Goal: Task Accomplishment & Management: Use online tool/utility

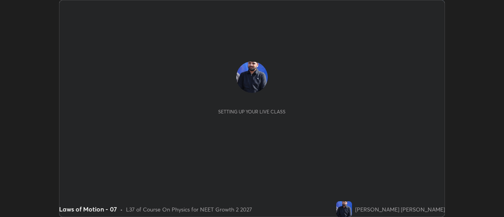
scroll to position [217, 504]
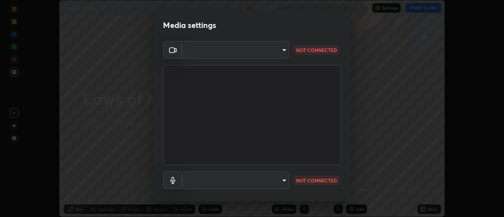
type input "985e4b1f72fc3b9494b48cef3b79fe3b682f9ae0bb15c20acfe574fe2aaad349"
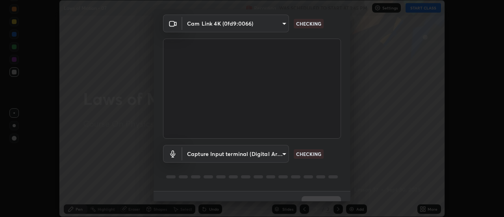
scroll to position [41, 0]
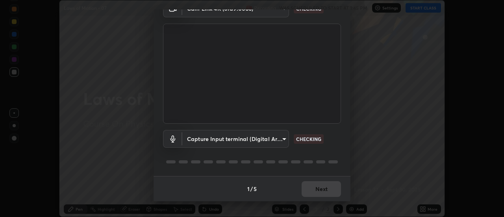
click at [286, 139] on body "Erase all Laws of Motion - 07 Recording WAS SCHEDULED TO START AT 1:45 PM Setti…" at bounding box center [252, 108] width 504 height 217
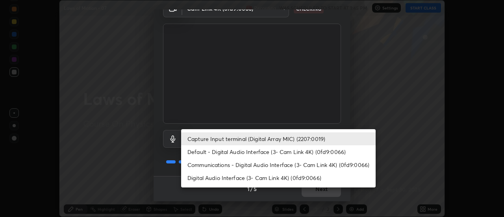
click at [296, 152] on li "Default - Digital Audio Interface (3- Cam Link 4K) (0fd9:0066)" at bounding box center [278, 151] width 195 height 13
type input "default"
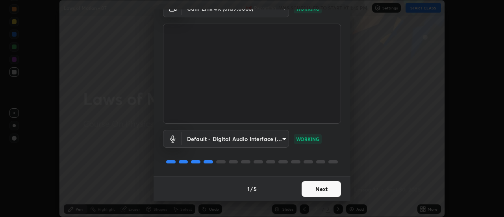
click at [325, 184] on button "Next" at bounding box center [321, 189] width 39 height 16
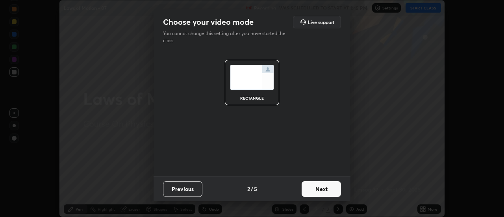
scroll to position [0, 0]
click at [328, 184] on button "Next" at bounding box center [321, 189] width 39 height 16
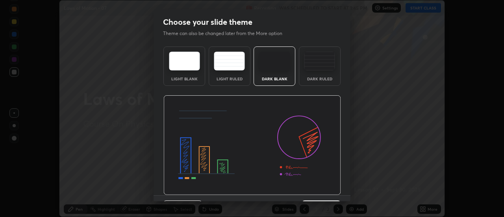
click at [330, 182] on img at bounding box center [252, 145] width 178 height 100
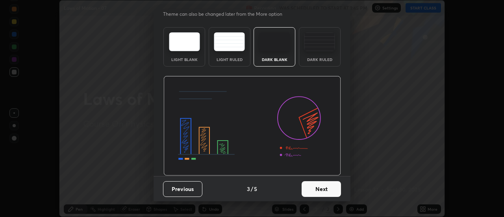
click at [321, 186] on button "Next" at bounding box center [321, 189] width 39 height 16
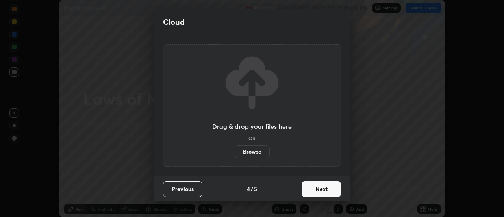
click at [325, 190] on button "Next" at bounding box center [321, 189] width 39 height 16
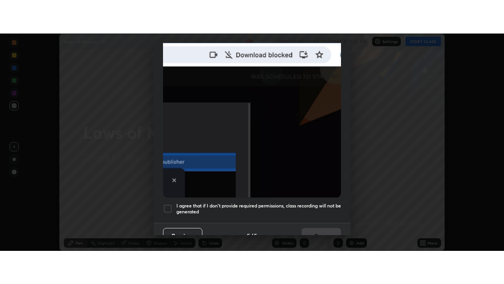
scroll to position [202, 0]
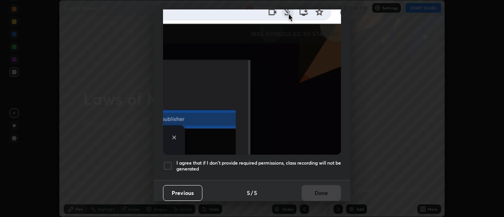
click at [298, 160] on h5 "I agree that if I don't provide required permissions, class recording will not …" at bounding box center [258, 166] width 165 height 12
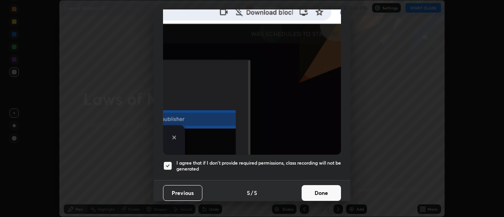
click at [316, 187] on button "Done" at bounding box center [321, 193] width 39 height 16
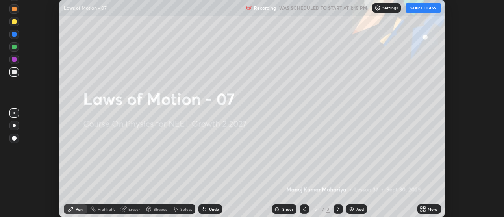
click at [424, 208] on icon at bounding box center [425, 208] width 2 height 2
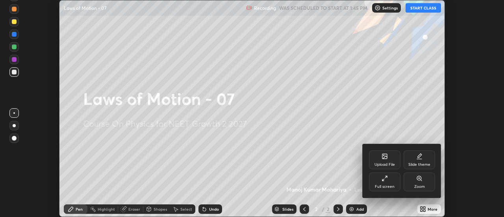
click at [389, 183] on div "Full screen" at bounding box center [385, 182] width 32 height 19
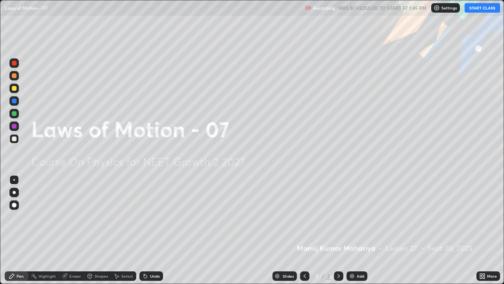
scroll to position [284, 504]
click at [482, 9] on button "START CLASS" at bounding box center [482, 7] width 35 height 9
click at [412, 217] on div "Slides 2 / 2 Add" at bounding box center [320, 276] width 314 height 16
click at [352, 217] on img at bounding box center [352, 276] width 6 height 6
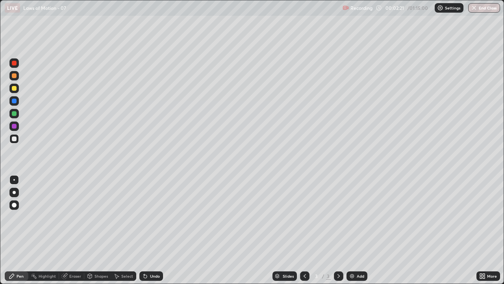
click at [18, 191] on div at bounding box center [13, 191] width 9 height 9
click at [15, 191] on div at bounding box center [13, 191] width 9 height 9
click at [15, 89] on div at bounding box center [14, 88] width 5 height 5
click at [14, 137] on div at bounding box center [14, 138] width 5 height 5
click at [144, 217] on icon at bounding box center [145, 276] width 3 height 3
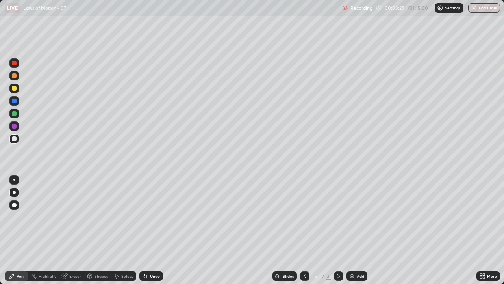
click at [147, 217] on icon at bounding box center [145, 276] width 6 height 6
click at [16, 139] on div at bounding box center [14, 138] width 5 height 5
click at [100, 217] on div "Shapes" at bounding box center [101, 276] width 13 height 4
click at [98, 217] on div "Shapes" at bounding box center [101, 276] width 13 height 4
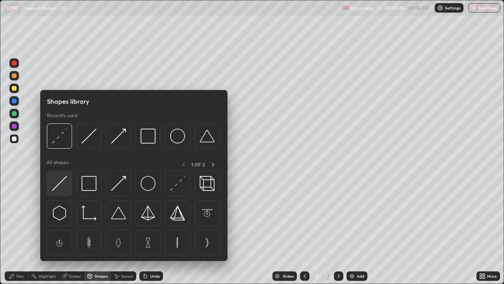
click at [60, 182] on img at bounding box center [59, 183] width 15 height 15
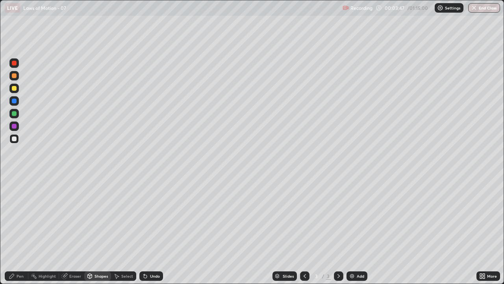
click at [21, 217] on div "Pen" at bounding box center [20, 276] width 7 height 4
click at [148, 217] on div "Undo" at bounding box center [151, 275] width 24 height 9
click at [144, 217] on icon at bounding box center [144, 274] width 1 height 1
click at [14, 90] on div at bounding box center [14, 88] width 5 height 5
click at [99, 217] on div "Shapes" at bounding box center [101, 276] width 13 height 4
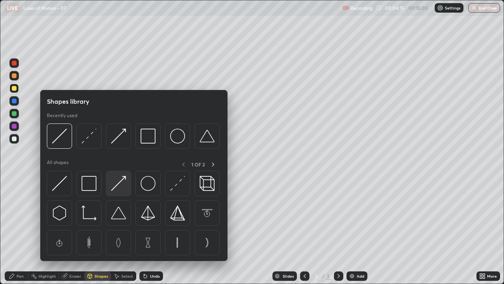
click at [114, 189] on img at bounding box center [118, 183] width 15 height 15
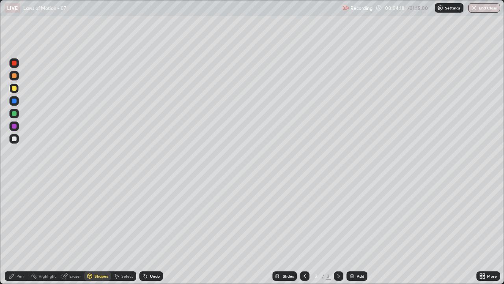
click at [142, 217] on icon at bounding box center [145, 276] width 6 height 6
click at [20, 217] on div "Pen" at bounding box center [20, 276] width 7 height 4
click at [144, 217] on icon at bounding box center [145, 276] width 3 height 3
click at [145, 217] on icon at bounding box center [145, 276] width 3 height 3
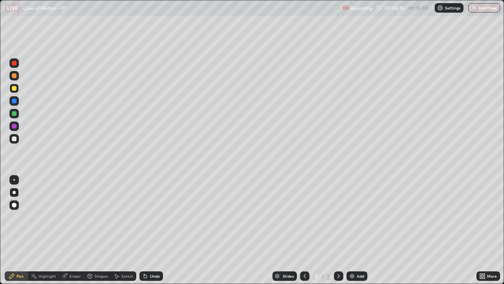
click at [144, 217] on icon at bounding box center [145, 276] width 3 height 3
click at [144, 217] on icon at bounding box center [144, 274] width 1 height 1
click at [142, 217] on icon at bounding box center [145, 276] width 6 height 6
click at [12, 93] on div at bounding box center [13, 88] width 9 height 9
click at [14, 217] on div "Pen" at bounding box center [17, 275] width 24 height 9
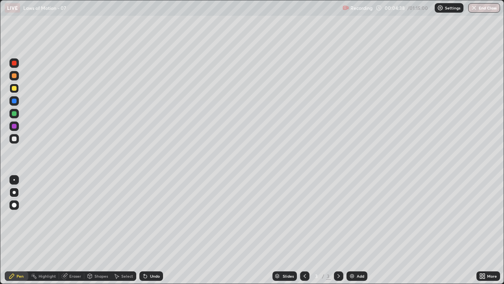
click at [98, 217] on div "Shapes" at bounding box center [101, 276] width 13 height 4
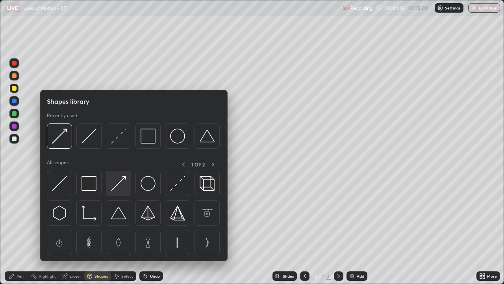
click at [113, 184] on img at bounding box center [118, 183] width 15 height 15
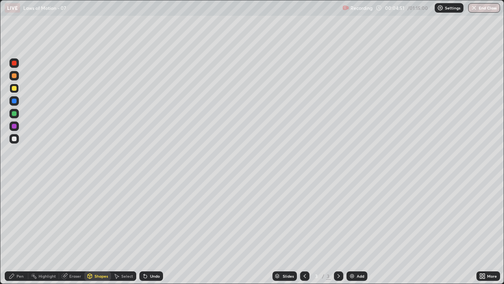
click at [14, 217] on div "Pen" at bounding box center [17, 275] width 24 height 9
click at [145, 217] on icon at bounding box center [145, 276] width 3 height 3
click at [14, 192] on div at bounding box center [14, 192] width 3 height 3
click at [144, 217] on icon at bounding box center [145, 276] width 3 height 3
click at [353, 217] on img at bounding box center [352, 276] width 6 height 6
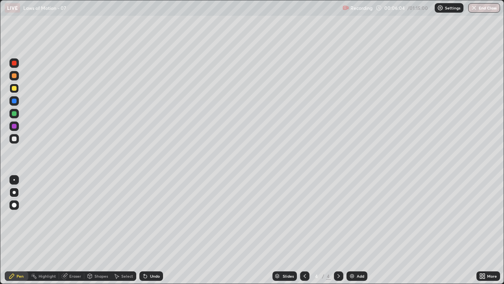
click at [15, 202] on div at bounding box center [13, 204] width 9 height 9
click at [15, 140] on div at bounding box center [14, 138] width 5 height 5
click at [144, 217] on icon at bounding box center [144, 274] width 1 height 1
click at [144, 217] on icon at bounding box center [145, 276] width 3 height 3
click at [19, 217] on div "Pen" at bounding box center [20, 276] width 7 height 4
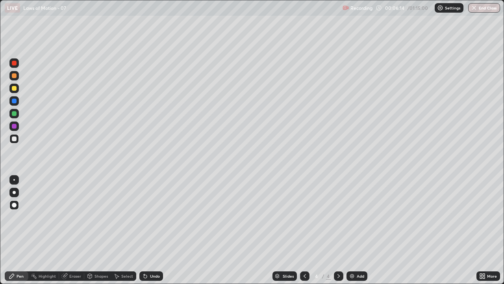
click at [13, 206] on div at bounding box center [14, 204] width 5 height 5
click at [14, 191] on div at bounding box center [14, 192] width 3 height 3
click at [13, 88] on div at bounding box center [14, 88] width 5 height 5
click at [15, 137] on div at bounding box center [14, 138] width 5 height 5
click at [13, 88] on div at bounding box center [14, 88] width 5 height 5
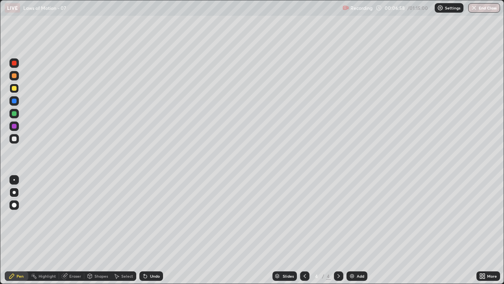
click at [300, 217] on div at bounding box center [304, 275] width 9 height 9
click at [142, 217] on div "Undo" at bounding box center [151, 275] width 24 height 9
click at [144, 217] on icon at bounding box center [145, 276] width 3 height 3
click at [338, 217] on icon at bounding box center [339, 276] width 6 height 6
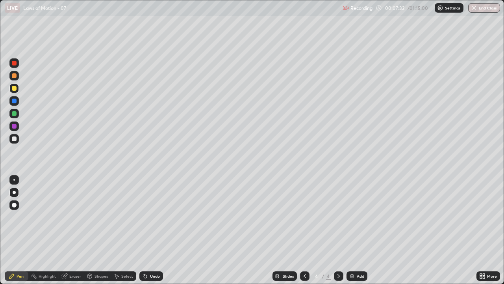
click at [304, 217] on icon at bounding box center [305, 276] width 6 height 6
click at [338, 217] on icon at bounding box center [339, 276] width 6 height 6
click at [13, 193] on div at bounding box center [14, 192] width 3 height 3
click at [22, 217] on div "Pen" at bounding box center [20, 276] width 7 height 4
click at [16, 207] on div at bounding box center [13, 204] width 9 height 9
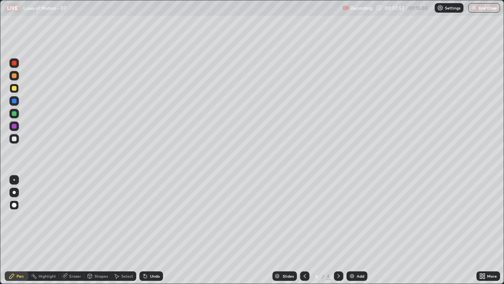
click at [20, 217] on div "Pen" at bounding box center [17, 275] width 24 height 9
click at [15, 138] on div at bounding box center [14, 138] width 5 height 5
click at [16, 139] on div at bounding box center [14, 138] width 5 height 5
click at [15, 63] on div at bounding box center [14, 63] width 5 height 5
click at [100, 217] on div "Shapes" at bounding box center [101, 276] width 13 height 4
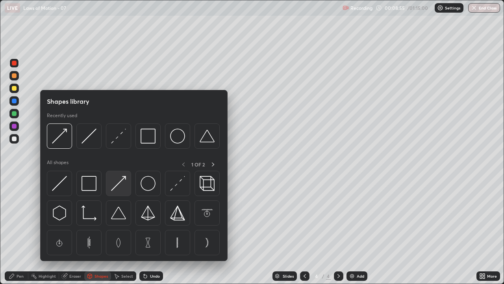
click at [114, 186] on img at bounding box center [118, 183] width 15 height 15
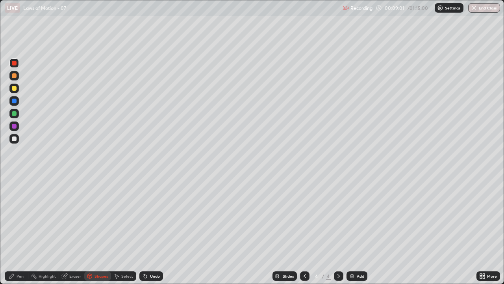
click at [19, 217] on div "Pen" at bounding box center [20, 276] width 7 height 4
click at [351, 217] on img at bounding box center [352, 276] width 6 height 6
click at [12, 138] on div at bounding box center [14, 138] width 5 height 5
click at [13, 86] on div at bounding box center [14, 88] width 5 height 5
click at [145, 217] on icon at bounding box center [145, 276] width 3 height 3
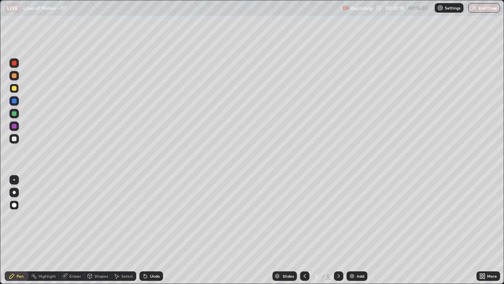
click at [15, 134] on div at bounding box center [13, 138] width 9 height 9
click at [304, 217] on icon at bounding box center [305, 276] width 6 height 6
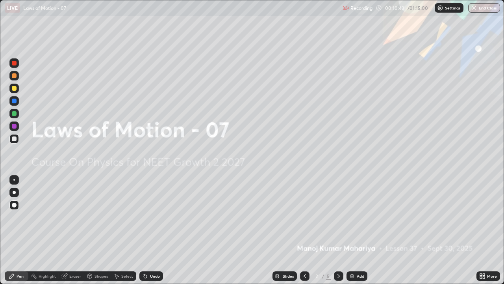
click at [337, 217] on icon at bounding box center [339, 276] width 6 height 6
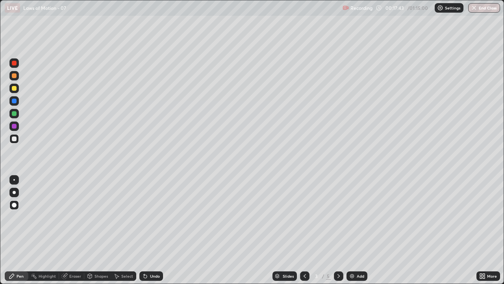
click at [340, 217] on div at bounding box center [338, 275] width 9 height 9
click at [338, 217] on icon at bounding box center [339, 276] width 6 height 6
click at [13, 193] on div at bounding box center [14, 192] width 3 height 3
click at [16, 139] on div at bounding box center [14, 138] width 5 height 5
click at [15, 88] on div at bounding box center [14, 88] width 5 height 5
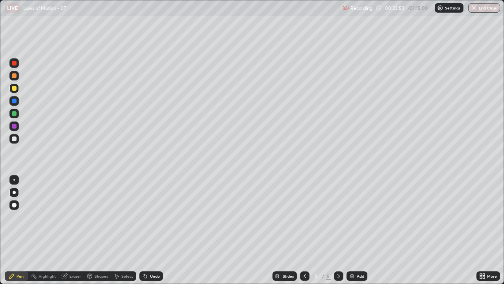
click at [144, 217] on icon at bounding box center [145, 276] width 3 height 3
click at [353, 217] on img at bounding box center [352, 276] width 6 height 6
click at [14, 139] on div at bounding box center [14, 138] width 5 height 5
click at [147, 217] on icon at bounding box center [145, 276] width 6 height 6
click at [304, 217] on icon at bounding box center [305, 276] width 6 height 6
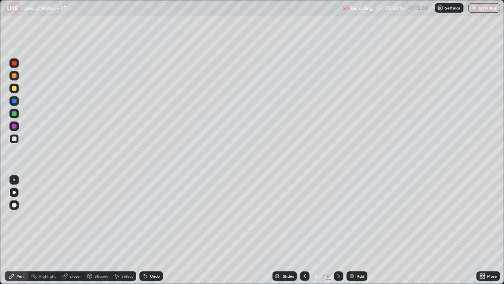
click at [338, 217] on icon at bounding box center [339, 276] width 6 height 6
click at [14, 89] on div at bounding box center [14, 88] width 5 height 5
click at [13, 138] on div at bounding box center [14, 138] width 5 height 5
click at [97, 217] on div "Shapes" at bounding box center [97, 275] width 27 height 9
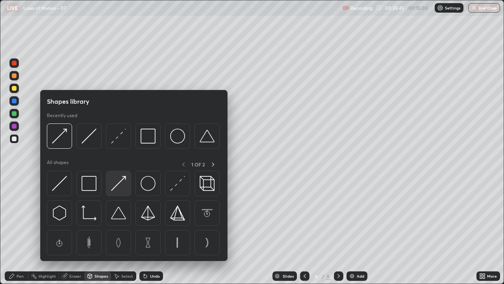
click at [116, 185] on img at bounding box center [118, 183] width 15 height 15
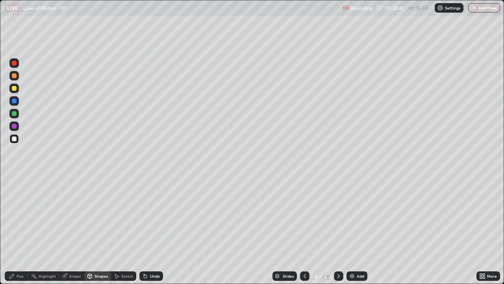
click at [20, 217] on div "Pen" at bounding box center [20, 276] width 7 height 4
click at [144, 217] on div "Undo" at bounding box center [151, 275] width 24 height 9
click at [145, 217] on icon at bounding box center [145, 276] width 3 height 3
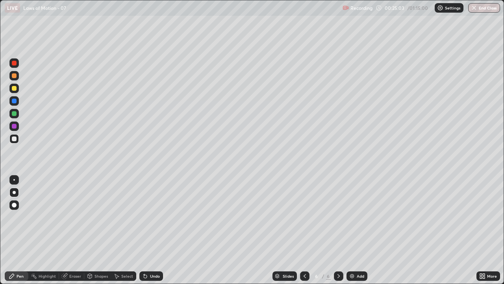
click at [141, 217] on div "Undo" at bounding box center [151, 275] width 24 height 9
click at [351, 217] on img at bounding box center [352, 276] width 6 height 6
click at [15, 139] on div at bounding box center [14, 138] width 5 height 5
click at [144, 217] on icon at bounding box center [145, 276] width 3 height 3
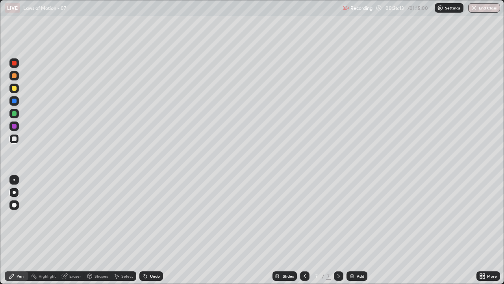
click at [144, 217] on icon at bounding box center [145, 276] width 3 height 3
click at [12, 137] on div at bounding box center [14, 138] width 5 height 5
click at [14, 89] on div at bounding box center [14, 88] width 5 height 5
click at [15, 65] on div at bounding box center [14, 63] width 5 height 5
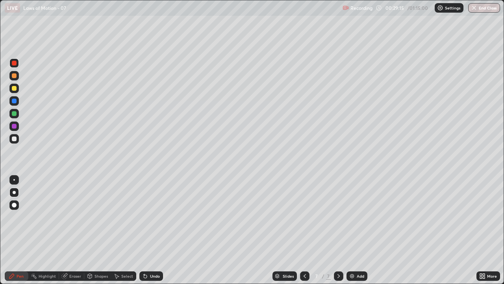
click at [304, 217] on icon at bounding box center [305, 276] width 6 height 6
click at [338, 217] on icon at bounding box center [339, 276] width 6 height 6
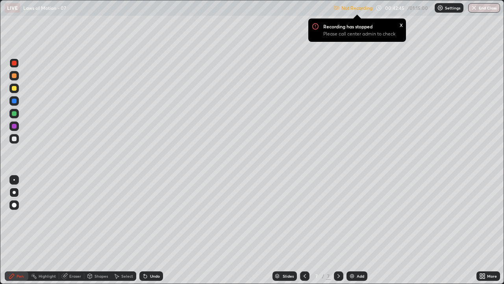
click at [440, 9] on img at bounding box center [440, 8] width 6 height 6
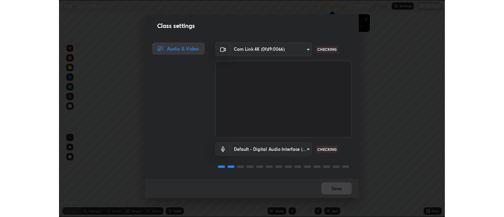
scroll to position [1, 0]
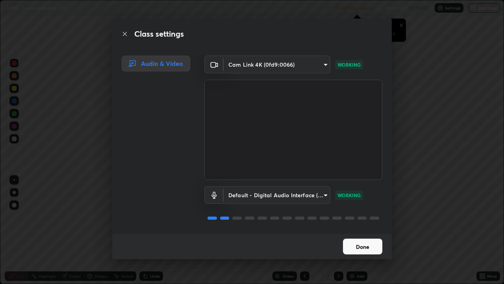
click at [368, 217] on button "Done" at bounding box center [362, 246] width 39 height 16
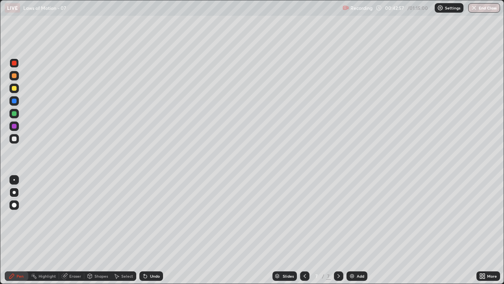
click at [17, 217] on div "Pen" at bounding box center [20, 276] width 7 height 4
click at [13, 204] on div at bounding box center [14, 204] width 5 height 5
click at [14, 192] on div at bounding box center [14, 192] width 3 height 3
click at [19, 217] on div "Pen" at bounding box center [17, 275] width 24 height 9
click at [20, 217] on div "Pen" at bounding box center [20, 276] width 7 height 4
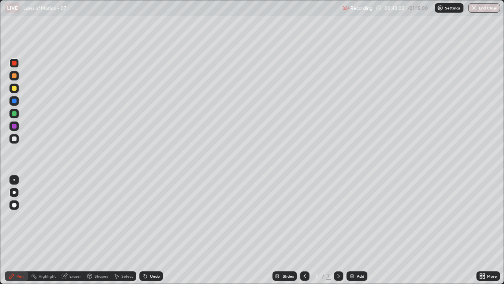
click at [14, 192] on div at bounding box center [14, 192] width 3 height 3
click at [17, 217] on div "Pen" at bounding box center [20, 276] width 7 height 4
click at [45, 217] on div "Highlight" at bounding box center [47, 276] width 17 height 4
click at [19, 217] on div "Pen" at bounding box center [20, 276] width 7 height 4
click at [14, 192] on div at bounding box center [14, 192] width 3 height 3
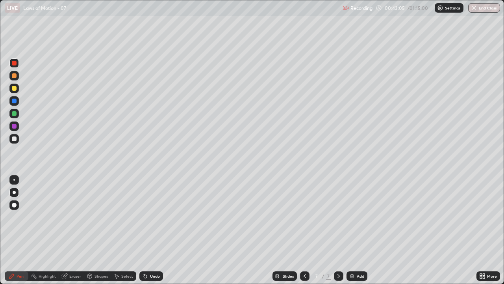
click at [15, 140] on div at bounding box center [14, 138] width 5 height 5
click at [354, 217] on img at bounding box center [352, 276] width 6 height 6
click at [13, 139] on div at bounding box center [14, 138] width 5 height 5
click at [14, 192] on div at bounding box center [14, 192] width 3 height 3
click at [15, 89] on div at bounding box center [14, 88] width 5 height 5
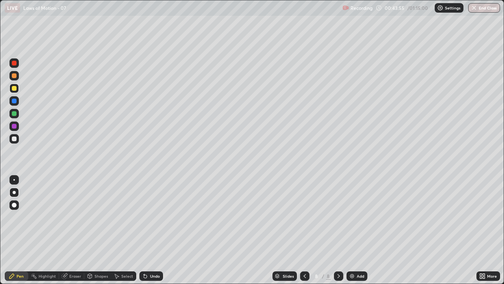
click at [102, 217] on div "Shapes" at bounding box center [101, 276] width 13 height 4
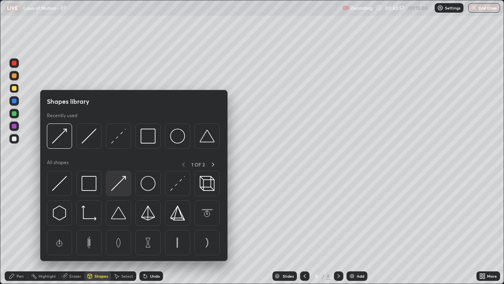
click at [121, 182] on img at bounding box center [118, 183] width 15 height 15
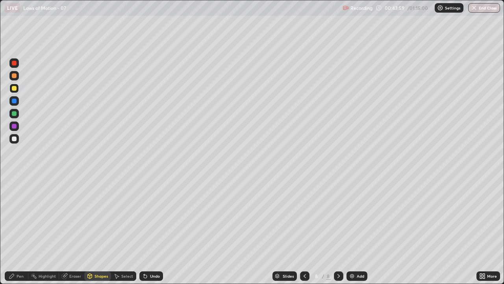
click at [20, 217] on div "Pen" at bounding box center [20, 276] width 7 height 4
click at [13, 137] on div at bounding box center [14, 138] width 5 height 5
click at [16, 90] on div at bounding box center [14, 88] width 5 height 5
click at [14, 140] on div at bounding box center [14, 138] width 5 height 5
click at [144, 217] on icon at bounding box center [145, 276] width 3 height 3
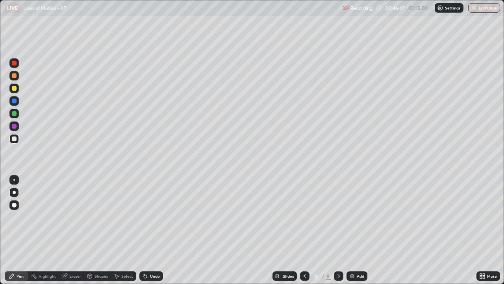
click at [144, 217] on icon at bounding box center [145, 276] width 3 height 3
click at [145, 217] on icon at bounding box center [145, 276] width 3 height 3
click at [144, 217] on div "Undo" at bounding box center [151, 275] width 24 height 9
click at [147, 217] on div "Undo" at bounding box center [151, 275] width 24 height 9
click at [148, 217] on div "Undo" at bounding box center [151, 275] width 24 height 9
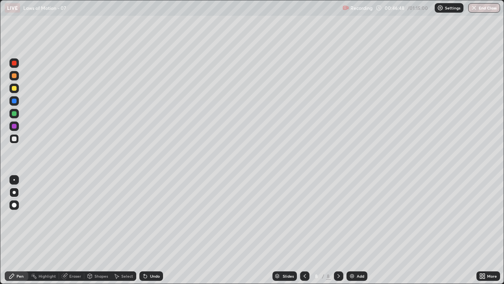
click at [148, 217] on div "Undo" at bounding box center [151, 275] width 24 height 9
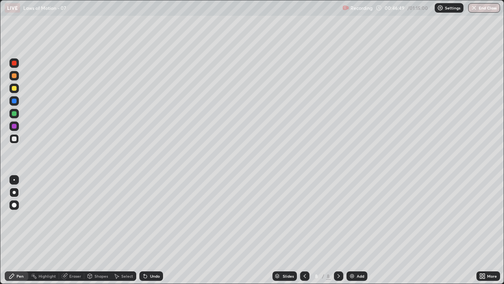
click at [148, 217] on div "Undo" at bounding box center [151, 275] width 24 height 9
click at [150, 217] on div "Undo" at bounding box center [155, 276] width 10 height 4
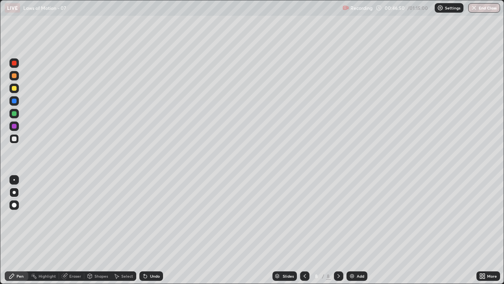
click at [150, 217] on div "Undo" at bounding box center [151, 275] width 24 height 9
click at [150, 217] on div "Undo" at bounding box center [155, 276] width 10 height 4
click at [151, 217] on div "Undo" at bounding box center [155, 276] width 10 height 4
click at [144, 217] on icon at bounding box center [144, 274] width 1 height 1
click at [144, 217] on icon at bounding box center [145, 276] width 3 height 3
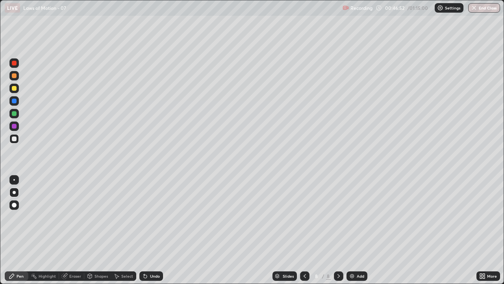
click at [145, 217] on icon at bounding box center [145, 276] width 3 height 3
click at [144, 217] on icon at bounding box center [145, 276] width 3 height 3
click at [145, 217] on icon at bounding box center [145, 276] width 3 height 3
click at [147, 217] on icon at bounding box center [145, 276] width 6 height 6
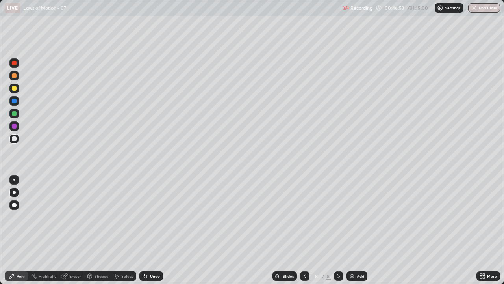
click at [147, 217] on icon at bounding box center [145, 276] width 6 height 6
click at [144, 217] on icon at bounding box center [144, 274] width 1 height 1
click at [146, 217] on icon at bounding box center [145, 276] width 6 height 6
click at [144, 217] on icon at bounding box center [144, 274] width 1 height 1
click at [145, 217] on icon at bounding box center [145, 276] width 6 height 6
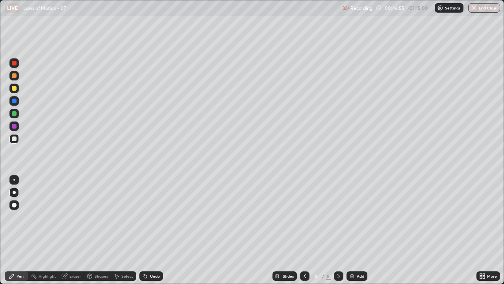
click at [144, 217] on icon at bounding box center [144, 274] width 1 height 1
click at [352, 217] on img at bounding box center [352, 276] width 6 height 6
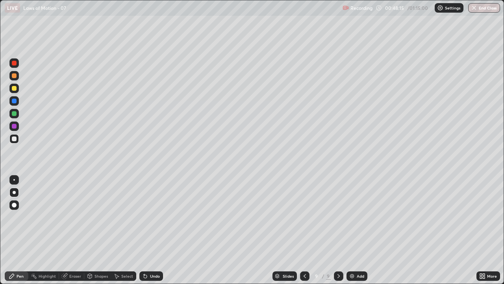
click at [15, 65] on div at bounding box center [14, 63] width 5 height 5
click at [15, 204] on div at bounding box center [14, 204] width 5 height 5
click at [15, 139] on div at bounding box center [14, 138] width 5 height 5
click at [303, 217] on icon at bounding box center [305, 276] width 6 height 6
click at [334, 217] on div at bounding box center [338, 275] width 9 height 9
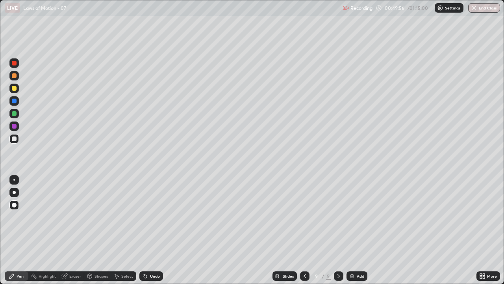
click at [72, 217] on div "Eraser" at bounding box center [75, 276] width 12 height 4
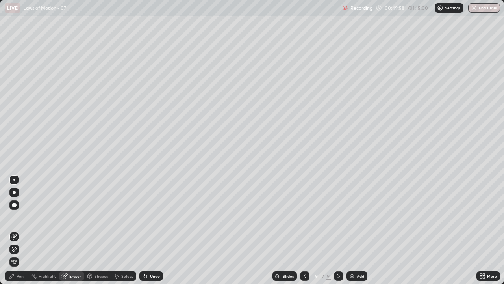
click at [20, 217] on div "Pen" at bounding box center [20, 276] width 7 height 4
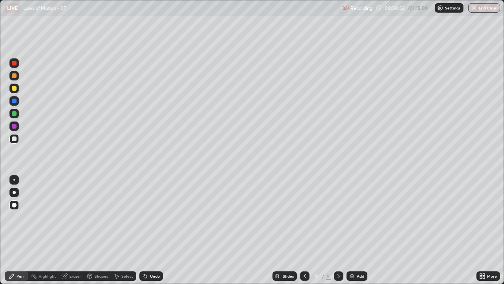
click at [304, 217] on icon at bounding box center [305, 276] width 6 height 6
click at [336, 217] on div at bounding box center [338, 275] width 9 height 9
click at [14, 63] on div at bounding box center [14, 63] width 5 height 5
click at [304, 217] on icon at bounding box center [305, 276] width 6 height 6
click at [304, 217] on icon at bounding box center [305, 276] width 2 height 4
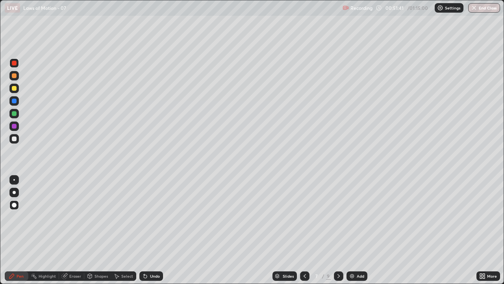
click at [338, 217] on icon at bounding box center [339, 276] width 6 height 6
click at [20, 217] on div "Pen" at bounding box center [17, 275] width 24 height 9
click at [14, 192] on div at bounding box center [14, 192] width 3 height 3
click at [14, 139] on div at bounding box center [14, 138] width 5 height 5
click at [13, 217] on icon at bounding box center [12, 276] width 6 height 6
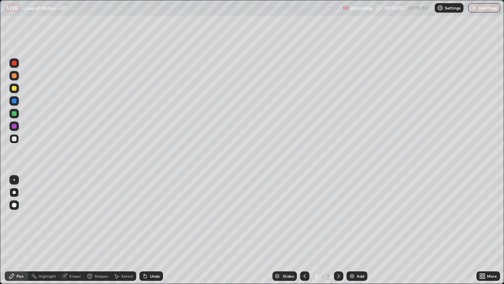
click at [14, 192] on div at bounding box center [14, 192] width 3 height 3
click at [13, 139] on div at bounding box center [14, 138] width 5 height 5
click at [144, 217] on icon at bounding box center [145, 276] width 3 height 3
click at [13, 192] on div at bounding box center [14, 192] width 3 height 3
click at [334, 217] on div at bounding box center [338, 275] width 9 height 9
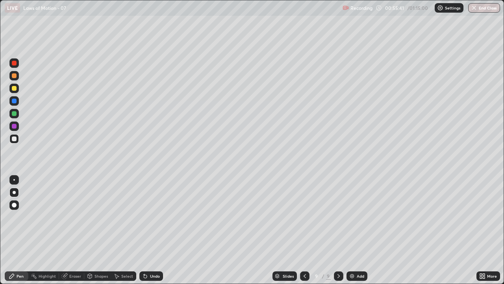
click at [304, 217] on icon at bounding box center [305, 276] width 6 height 6
click at [340, 217] on div at bounding box center [338, 275] width 9 height 9
click at [15, 138] on div at bounding box center [14, 138] width 5 height 5
click at [73, 217] on div "Eraser" at bounding box center [75, 276] width 12 height 4
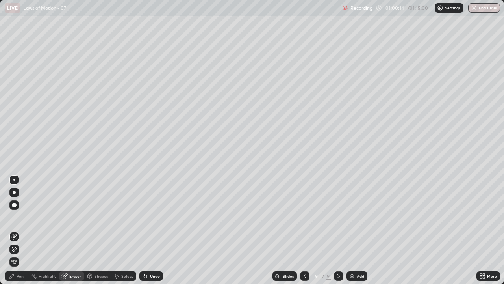
click at [20, 217] on div "Pen" at bounding box center [20, 276] width 7 height 4
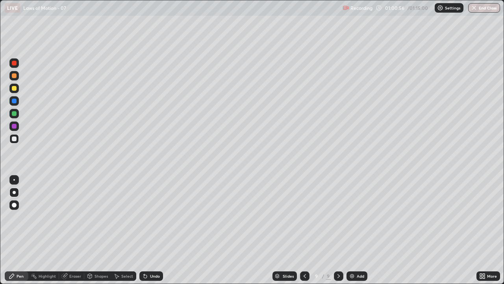
click at [356, 217] on div "Add" at bounding box center [357, 275] width 21 height 9
click at [15, 139] on div at bounding box center [14, 138] width 5 height 5
click at [15, 88] on div at bounding box center [14, 88] width 5 height 5
click at [13, 140] on div at bounding box center [14, 138] width 5 height 5
click at [14, 63] on div at bounding box center [14, 63] width 5 height 5
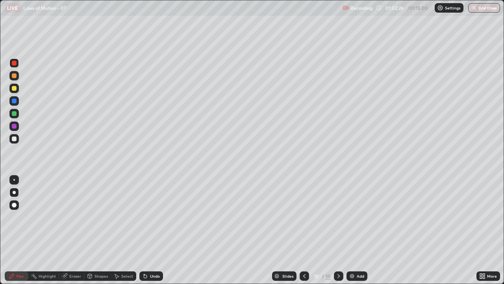
click at [13, 137] on div at bounding box center [14, 138] width 5 height 5
click at [475, 6] on img "button" at bounding box center [474, 8] width 6 height 6
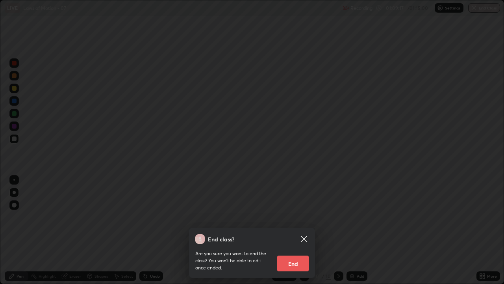
click at [293, 217] on button "End" at bounding box center [293, 263] width 32 height 16
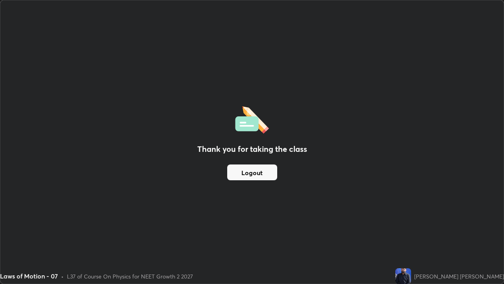
click at [258, 170] on button "Logout" at bounding box center [252, 172] width 50 height 16
click at [256, 172] on button "Logout" at bounding box center [252, 172] width 50 height 16
click at [256, 171] on button "Logout" at bounding box center [252, 172] width 50 height 16
click at [253, 173] on button "Logout" at bounding box center [252, 172] width 50 height 16
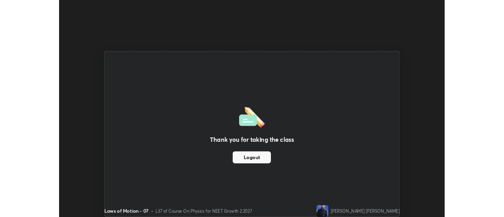
scroll to position [39170, 38883]
